Goal: Task Accomplishment & Management: Manage account settings

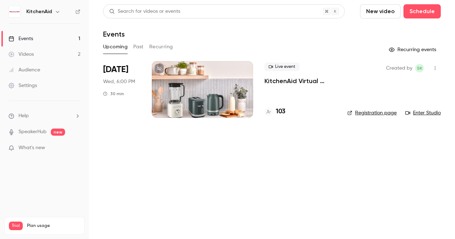
click at [376, 115] on link "Registration page" at bounding box center [371, 112] width 49 height 7
click at [117, 47] on button "Upcoming" at bounding box center [115, 46] width 25 height 11
click at [170, 90] on div at bounding box center [202, 89] width 101 height 57
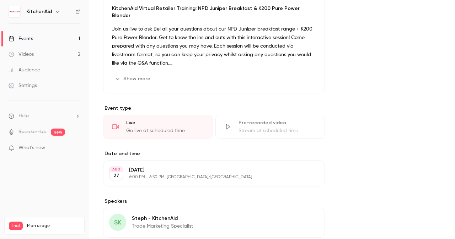
scroll to position [223, 0]
click at [145, 72] on button "Show more" at bounding box center [133, 77] width 43 height 11
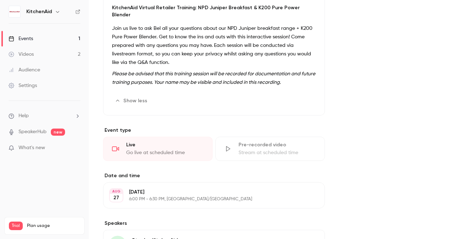
click at [297, 98] on icon "button" at bounding box center [296, 101] width 6 height 6
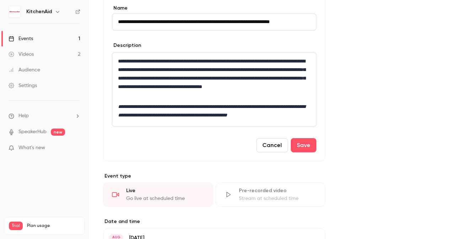
scroll to position [0, 0]
drag, startPoint x: 168, startPoint y: 86, endPoint x: 251, endPoint y: 87, distance: 83.1
click at [251, 87] on p "**********" at bounding box center [214, 78] width 192 height 43
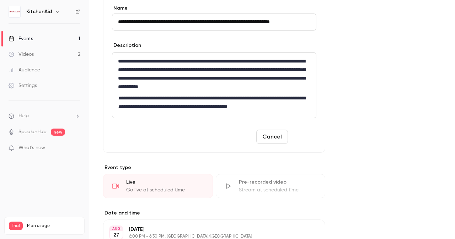
click at [308, 135] on button "Save" at bounding box center [304, 137] width 26 height 14
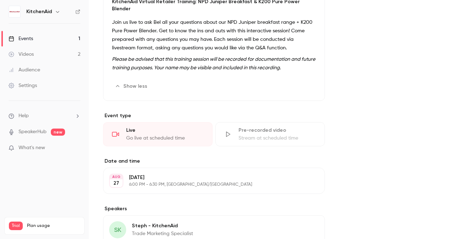
scroll to position [228, 0]
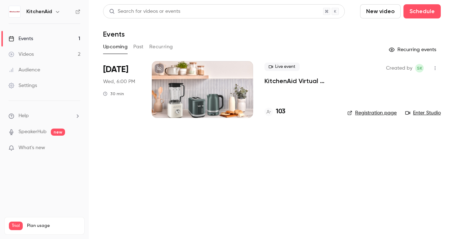
click at [218, 104] on div at bounding box center [202, 89] width 101 height 57
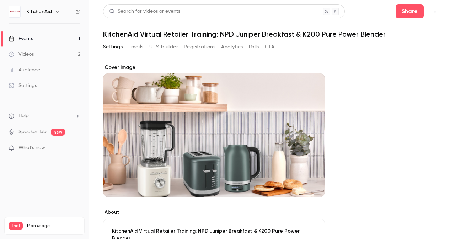
click at [51, 40] on link "Events 1" at bounding box center [44, 39] width 89 height 16
